Goal: Transaction & Acquisition: Obtain resource

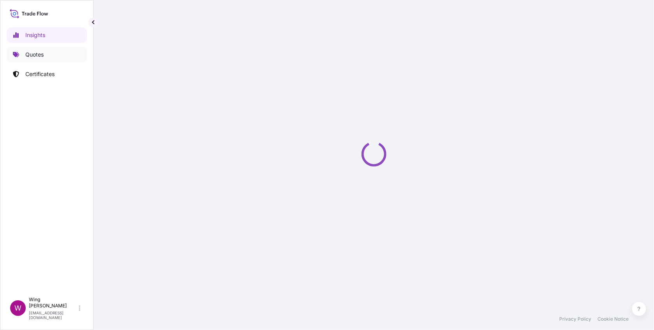
click at [34, 59] on link "Quotes" at bounding box center [47, 55] width 80 height 16
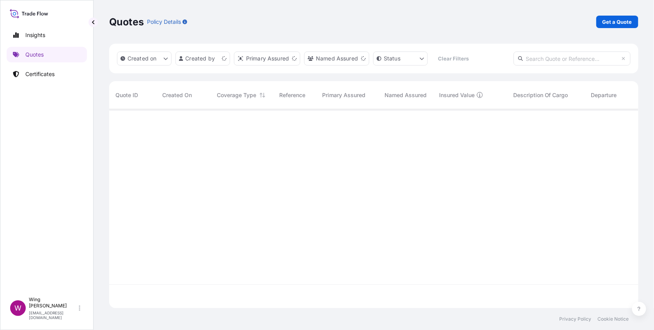
scroll to position [194, 521]
click at [612, 22] on p "Get a Quote" at bounding box center [618, 22] width 30 height 8
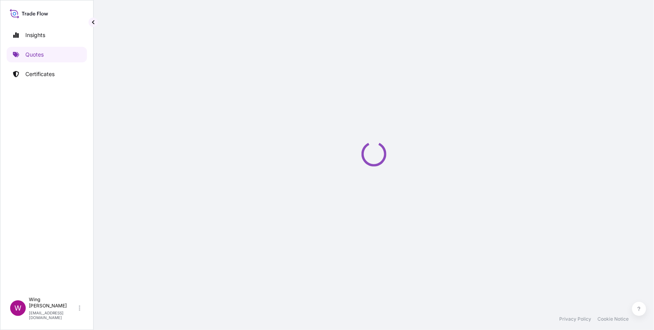
select select "AIR"
select select "27"
select select "Transit"
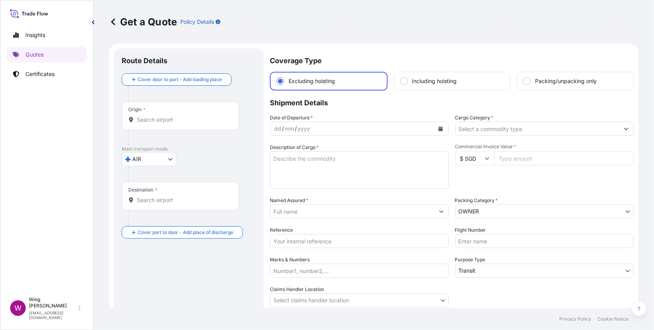
scroll to position [12, 0]
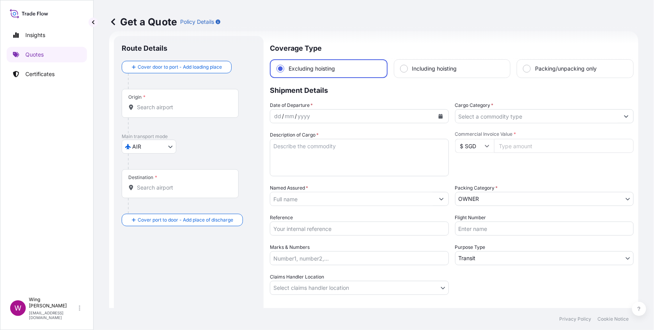
click at [162, 112] on div "Origin *" at bounding box center [180, 103] width 117 height 29
click at [162, 111] on input "Origin *" at bounding box center [183, 107] width 92 height 8
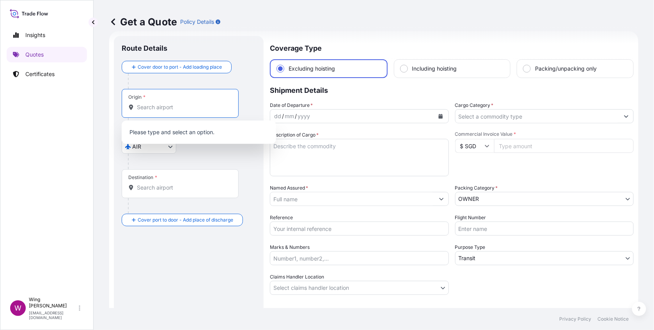
paste input "[GEOGRAPHIC_DATA]"
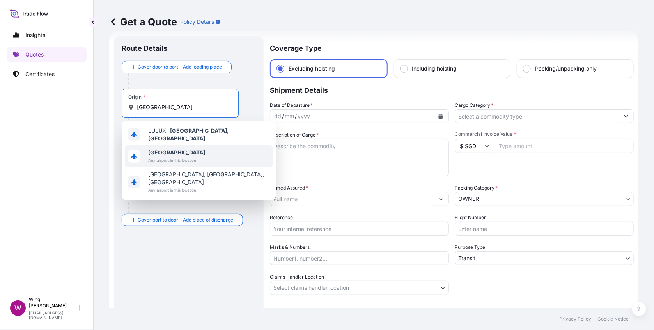
click at [168, 149] on b "[GEOGRAPHIC_DATA]" at bounding box center [176, 152] width 57 height 7
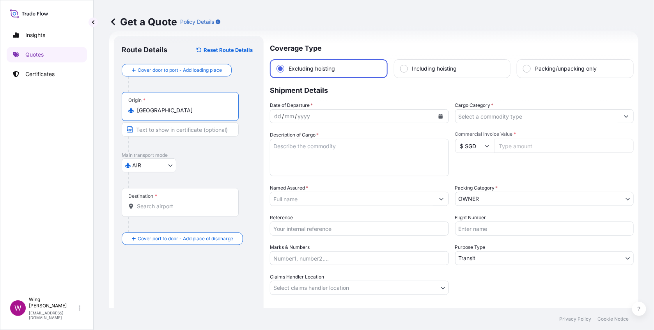
type input "[GEOGRAPHIC_DATA]"
click at [161, 208] on input "Destination *" at bounding box center [183, 207] width 92 height 8
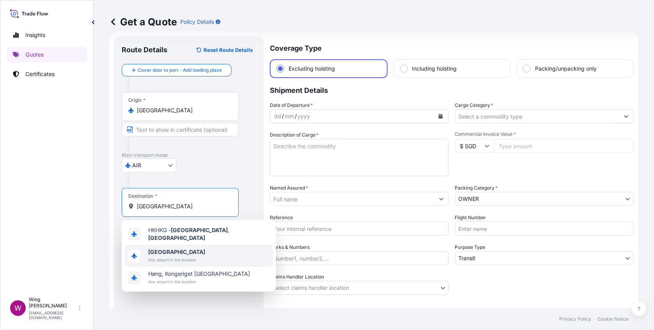
click at [160, 251] on b "[GEOGRAPHIC_DATA]" at bounding box center [176, 252] width 57 height 7
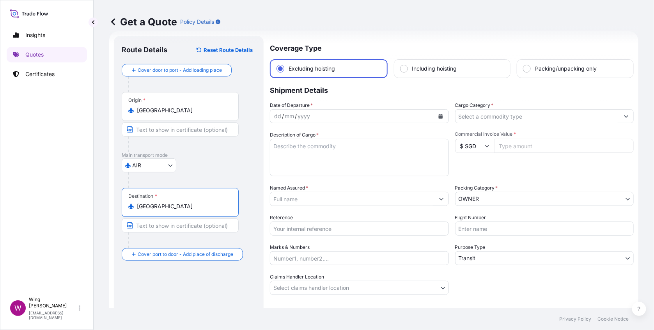
type input "[GEOGRAPHIC_DATA]"
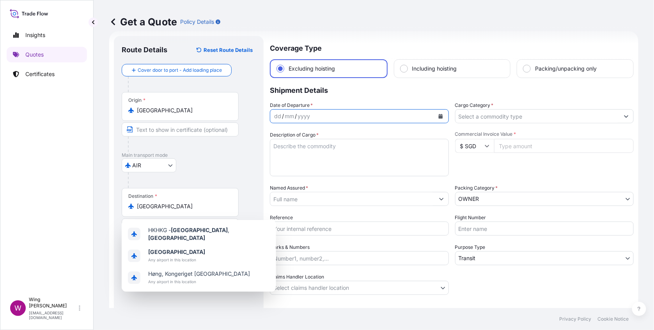
click at [439, 114] on icon "Calendar" at bounding box center [441, 116] width 4 height 5
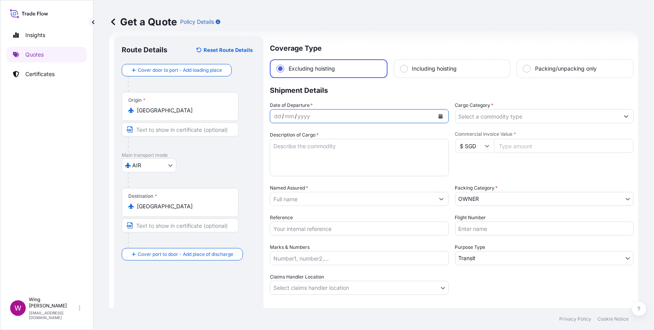
click at [441, 117] on button "Calendar" at bounding box center [441, 116] width 12 height 12
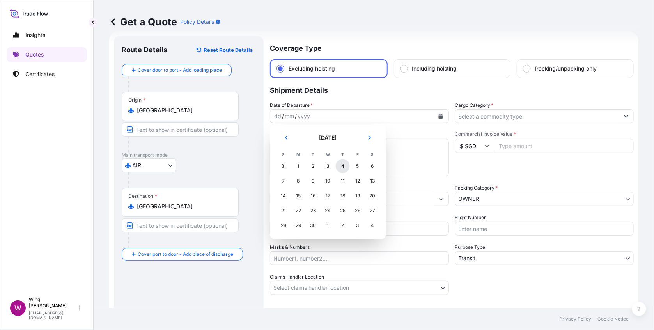
click at [346, 166] on div "4" at bounding box center [343, 166] width 14 height 14
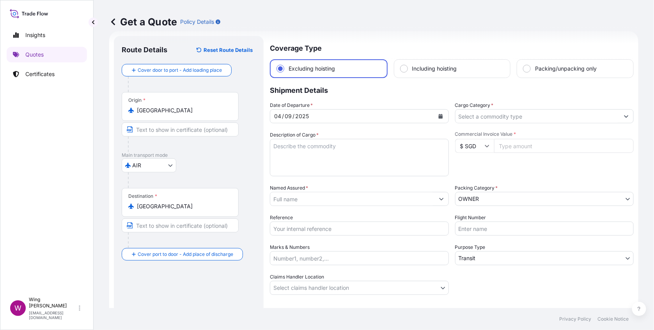
click at [231, 155] on p "Main transport mode" at bounding box center [189, 155] width 134 height 6
click at [352, 155] on textarea "Description of Cargo *" at bounding box center [359, 157] width 179 height 37
paste textarea "DF2YQ [PERSON_NAME], The Earth is far away, Oil on Canvas, 89 x 116 cm, Execute…"
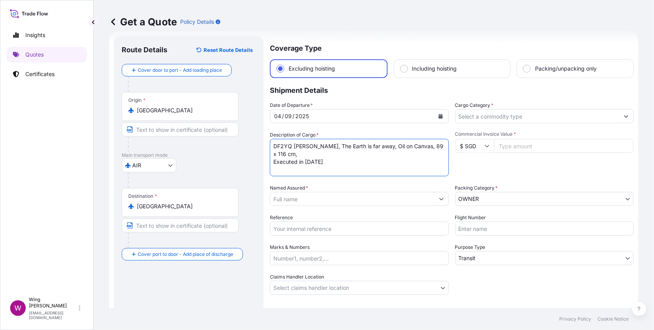
click at [293, 147] on textarea "DF2YQ [PERSON_NAME], The Earth is far away, Oil on Canvas, 89 x 116 cm, Execute…" at bounding box center [359, 157] width 179 height 37
drag, startPoint x: 335, startPoint y: 155, endPoint x: 339, endPoint y: 158, distance: 5.0
click at [339, 158] on textarea "DF2YQ, [PERSON_NAME], The Earth is far away, Oil on Canvas, 89 x 116 cm, Execut…" at bounding box center [359, 157] width 179 height 37
drag, startPoint x: 345, startPoint y: 162, endPoint x: 268, endPoint y: 142, distance: 79.2
click at [268, 142] on form "Route Details Reset Route Details Cover door to port - Add loading place Place …" at bounding box center [374, 194] width 530 height 327
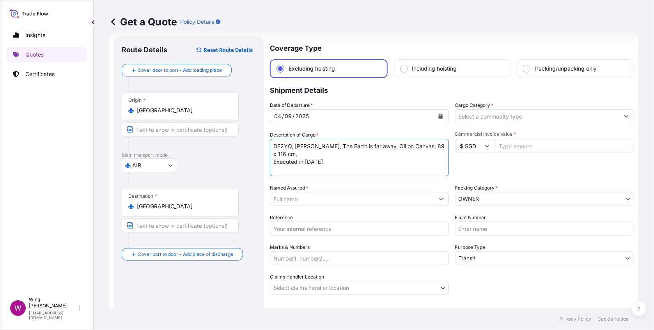
type textarea "DF2YQ, [PERSON_NAME], The Earth is far away, Oil on Canvas, 89 x 116 cm, Execut…"
type input "DF2YQ, [PERSON_NAME], The Earth is far away, Oil on Canvas, 89 x 116 cm, Execut…"
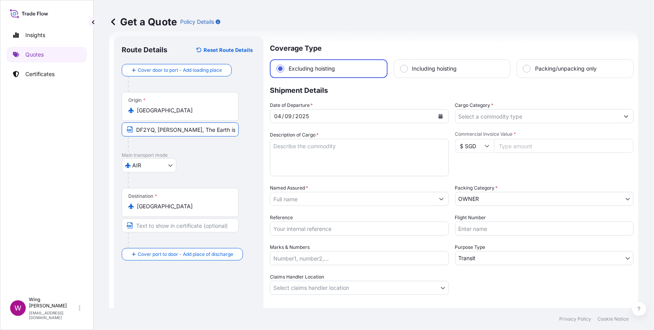
scroll to position [0, 113]
click at [154, 130] on input "DF2YQ, [PERSON_NAME], The Earth is far away, Oil on Canvas, 89 x 116 cm, Execut…" at bounding box center [180, 130] width 117 height 14
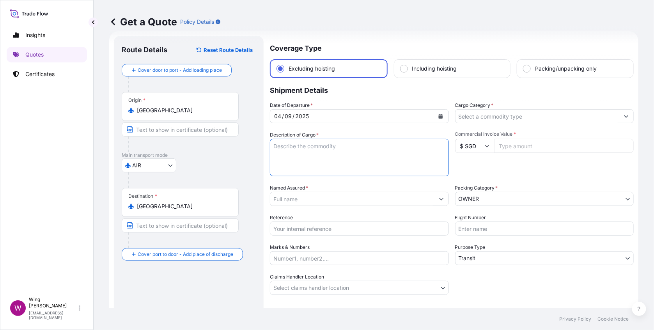
click at [325, 153] on textarea "Description of Cargo *" at bounding box center [359, 157] width 179 height 37
paste textarea "DF2YQ, [PERSON_NAME], The Earth is far away, Oil on Canvas, 89 x 116 cm, Execut…"
type textarea "DF2YQ, [PERSON_NAME], The Earth is far away, Oil on Canvas, 89 x 116 cm, Execut…"
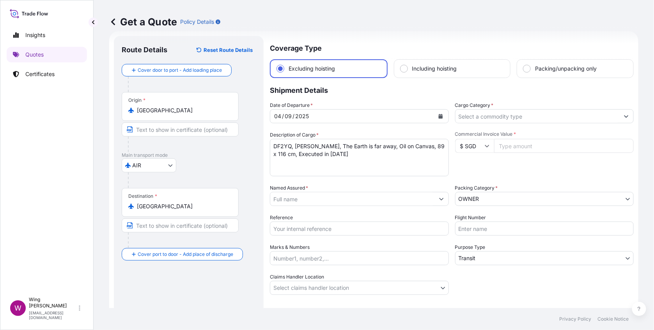
click at [226, 148] on div at bounding box center [183, 145] width 111 height 16
click at [485, 145] on icon at bounding box center [487, 146] width 5 height 5
click at [468, 146] on div "₹ INR" at bounding box center [470, 139] width 33 height 15
click at [468, 193] on body "Insights Quotes Certificates W Wing Lee [EMAIL_ADDRESS][DOMAIN_NAME] Get a Quot…" at bounding box center [327, 165] width 654 height 330
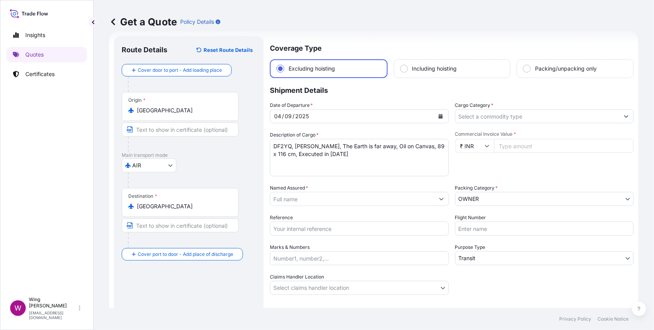
click at [462, 149] on input "₹ INR" at bounding box center [474, 146] width 39 height 14
click at [469, 130] on div "$ HKD" at bounding box center [470, 122] width 33 height 15
type input "$ HKD"
click at [522, 148] on input "Commercial Invoice Value *" at bounding box center [564, 146] width 140 height 14
paste input "1900000.00"
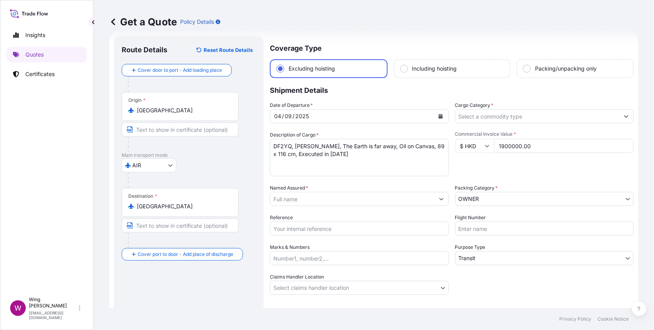
type input "1900000.00"
click at [489, 114] on input "Cargo Category *" at bounding box center [538, 116] width 164 height 14
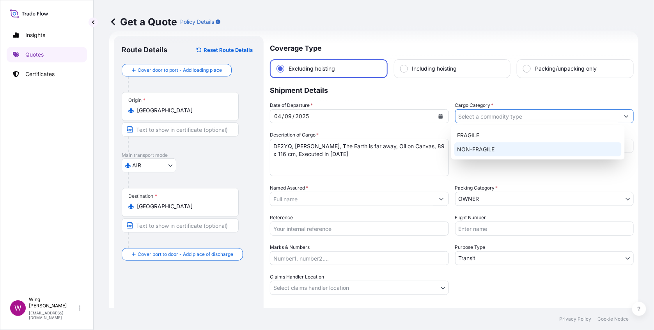
click at [491, 149] on div "NON-FRAGILE" at bounding box center [538, 149] width 167 height 14
type input "NON-FRAGILE"
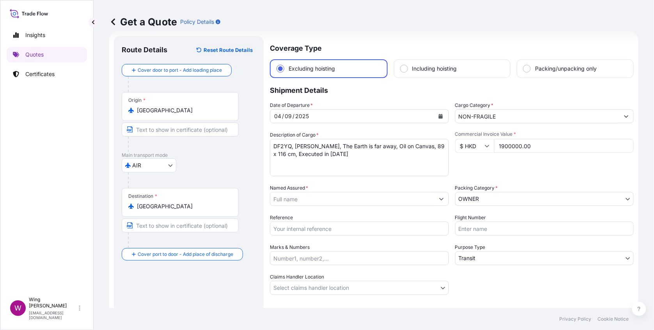
click at [453, 178] on div "Date of Departure * [DATE] Cargo Category * NON-FRAGILE Description of Cargo * …" at bounding box center [452, 198] width 364 height 194
click at [372, 217] on div "Reference" at bounding box center [359, 225] width 179 height 22
click at [313, 228] on input "Reference" at bounding box center [359, 229] width 179 height 14
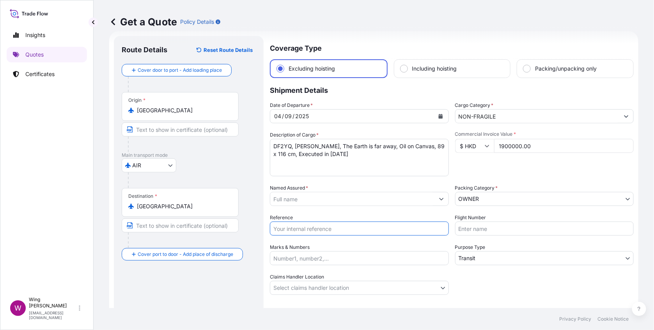
paste input "AMIM259966GMGM"
type input "AMIM259966GMGM"
click at [321, 195] on input "Named Assured *" at bounding box center [352, 199] width 164 height 14
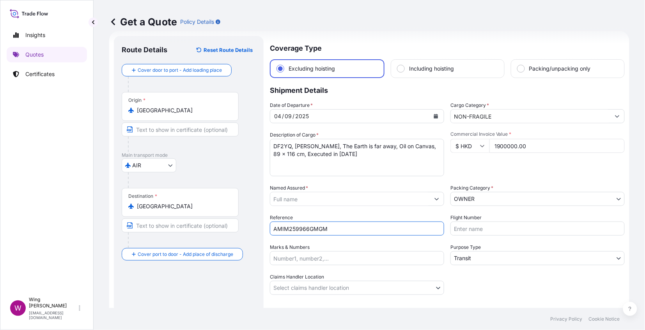
click at [321, 195] on input "Named Assured *" at bounding box center [350, 199] width 160 height 14
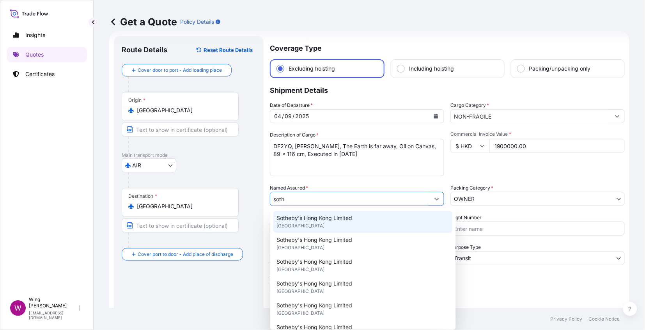
click at [293, 217] on span "Sotheby's Hong Kong Limited" at bounding box center [315, 218] width 76 height 8
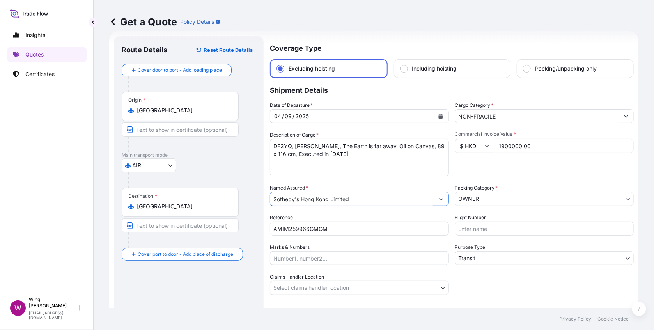
type input "Sotheby's Hong Kong Limited"
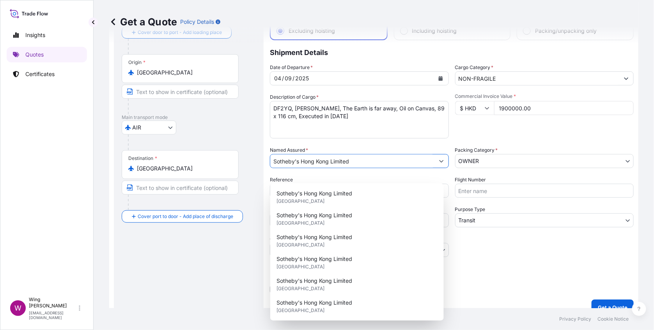
scroll to position [62, 0]
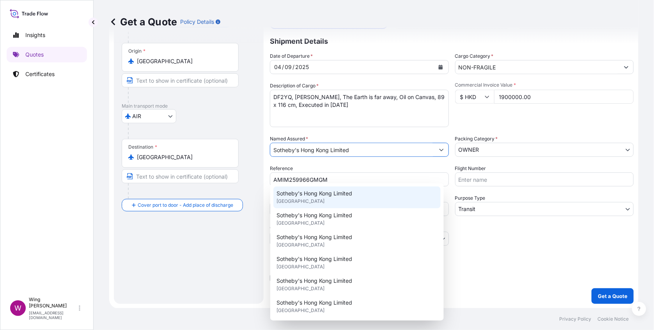
click at [297, 196] on span "Sotheby's Hong Kong Limited" at bounding box center [315, 194] width 76 height 8
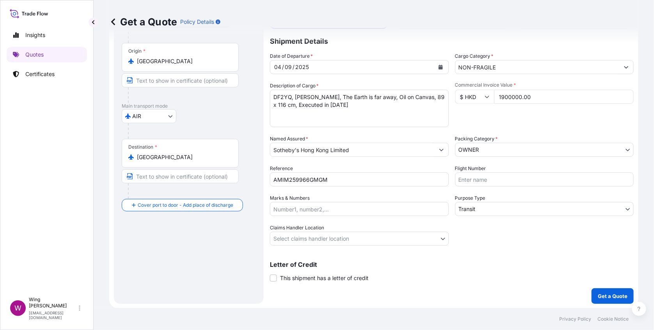
click at [502, 252] on div "Letter of Credit This shipment has a letter of credit Letter of credit * Letter…" at bounding box center [452, 267] width 364 height 30
click at [279, 235] on body "6 options available. Insights Quotes Certificates W Wing Lee [EMAIL_ADDRESS][DO…" at bounding box center [327, 165] width 654 height 330
click at [284, 240] on body "Insights Quotes Certificates W Wing Lee [EMAIL_ADDRESS][DOMAIN_NAME] Get a Quot…" at bounding box center [327, 165] width 654 height 330
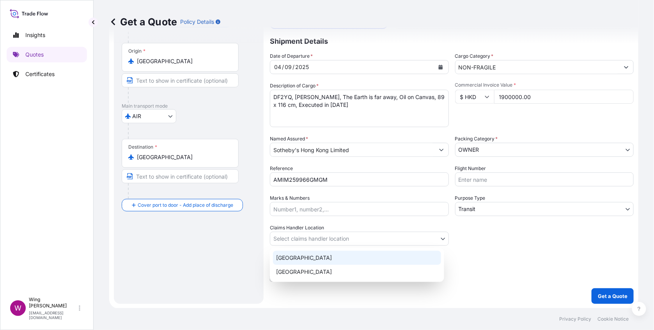
click at [286, 255] on div "[GEOGRAPHIC_DATA]" at bounding box center [357, 258] width 168 height 14
select select "[GEOGRAPHIC_DATA]"
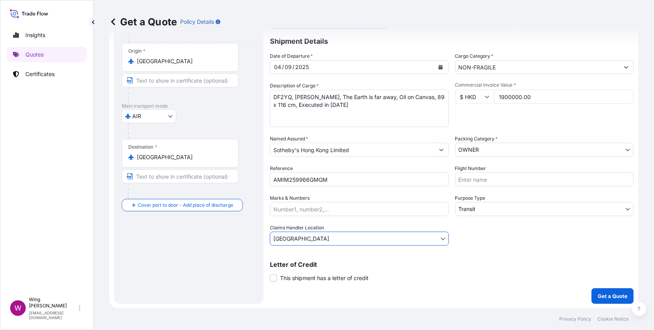
click at [204, 262] on div "Route Details Reset Route Details Cover door to port - Add loading place Place …" at bounding box center [189, 146] width 134 height 302
click at [603, 289] on button "Get a Quote" at bounding box center [613, 296] width 42 height 16
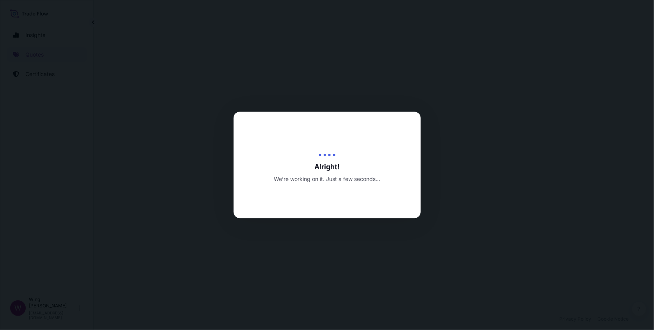
select select "AIR"
select select "Transit"
select select "[GEOGRAPHIC_DATA]"
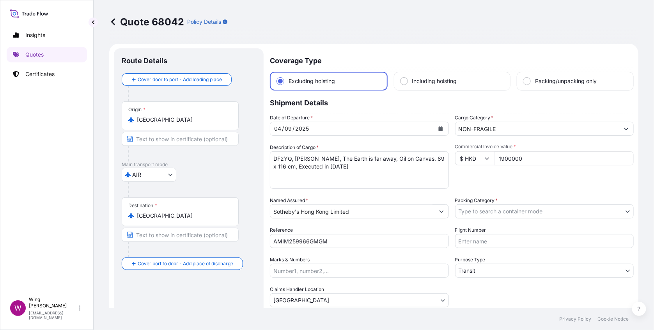
click at [341, 106] on p "Shipment Details" at bounding box center [452, 102] width 364 height 23
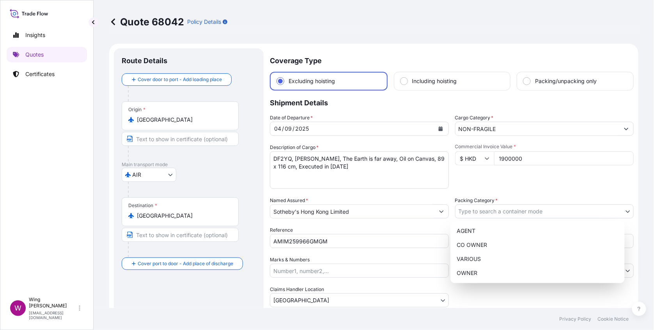
click at [481, 211] on body "Insights Quotes Certificates W Wing Lee [EMAIL_ADDRESS][DOMAIN_NAME] Quote 6804…" at bounding box center [327, 165] width 654 height 330
click at [473, 266] on div "OWNER" at bounding box center [538, 273] width 168 height 14
select select "27"
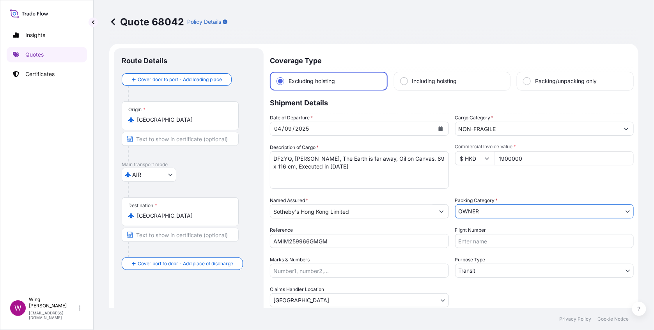
click at [233, 283] on div "Route Details Cover door to port - Add loading place Place of loading Road / [G…" at bounding box center [189, 207] width 134 height 302
click at [213, 293] on div "Route Details Cover door to port - Add loading place Place of loading Road / [G…" at bounding box center [189, 207] width 134 height 302
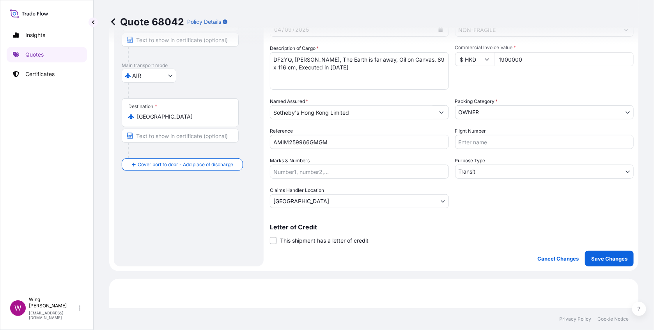
scroll to position [117, 0]
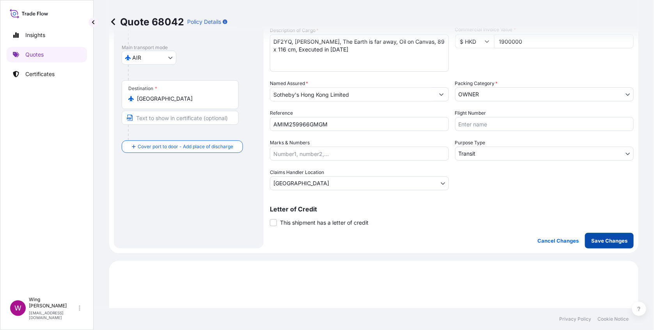
click at [597, 240] on p "Save Changes" at bounding box center [610, 241] width 36 height 8
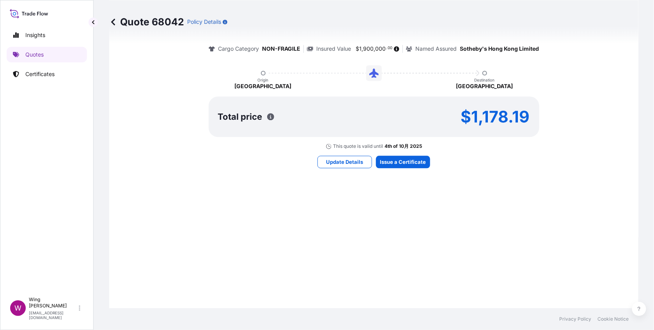
select select "AIR"
select select "Transit"
select select "[GEOGRAPHIC_DATA]"
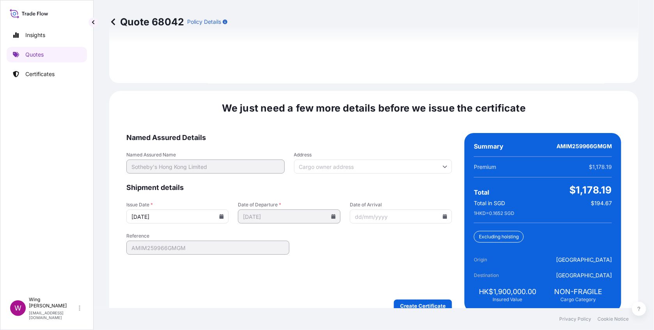
scroll to position [1086, 0]
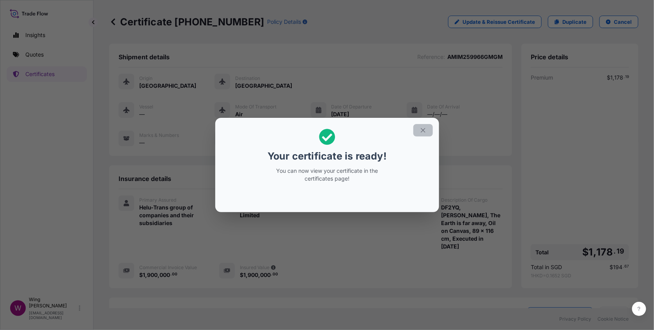
click at [421, 132] on icon "button" at bounding box center [423, 130] width 4 height 4
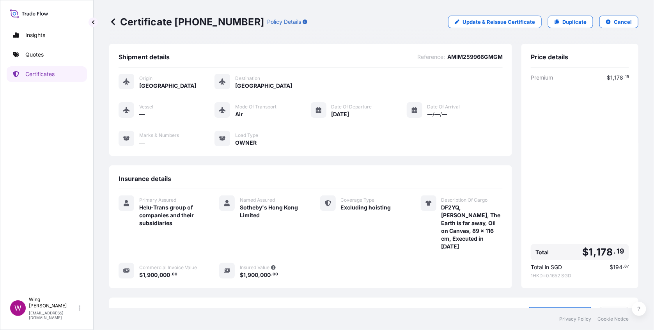
scroll to position [48, 0]
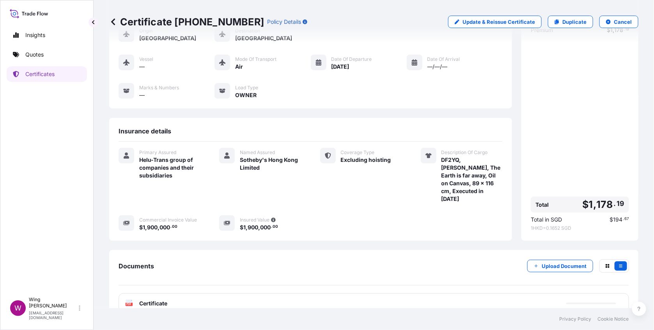
click at [119, 293] on div "PDF Certificate" at bounding box center [374, 303] width 511 height 20
click at [128, 303] on text "PDF" at bounding box center [129, 304] width 5 height 3
click at [129, 303] on rect at bounding box center [129, 304] width 7 height 3
